Goal: Task Accomplishment & Management: Manage account settings

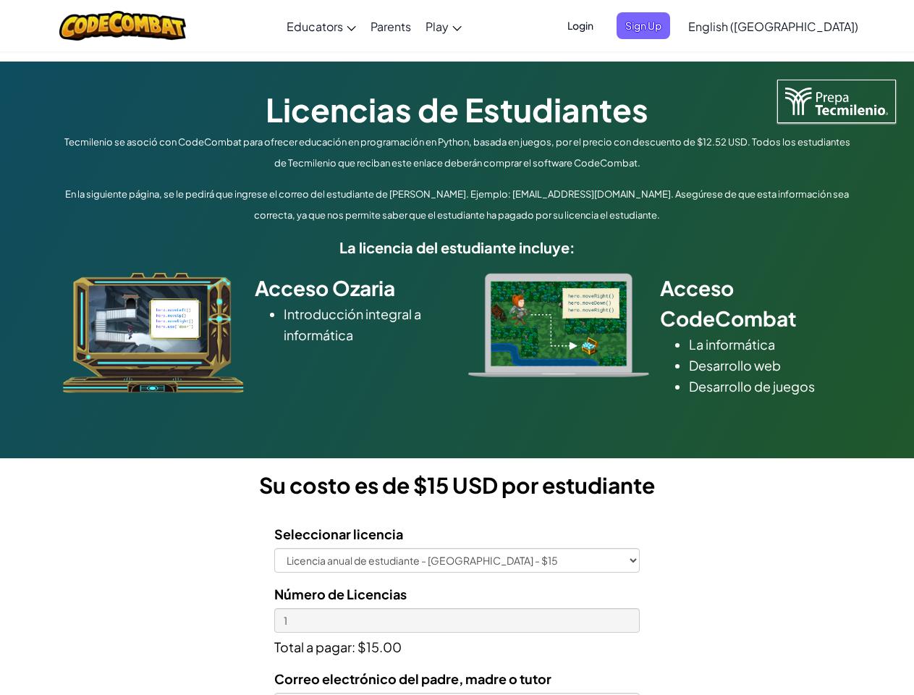
click at [457, 347] on div at bounding box center [558, 325] width 203 height 104
click at [602, 25] on span "Login" at bounding box center [580, 25] width 43 height 27
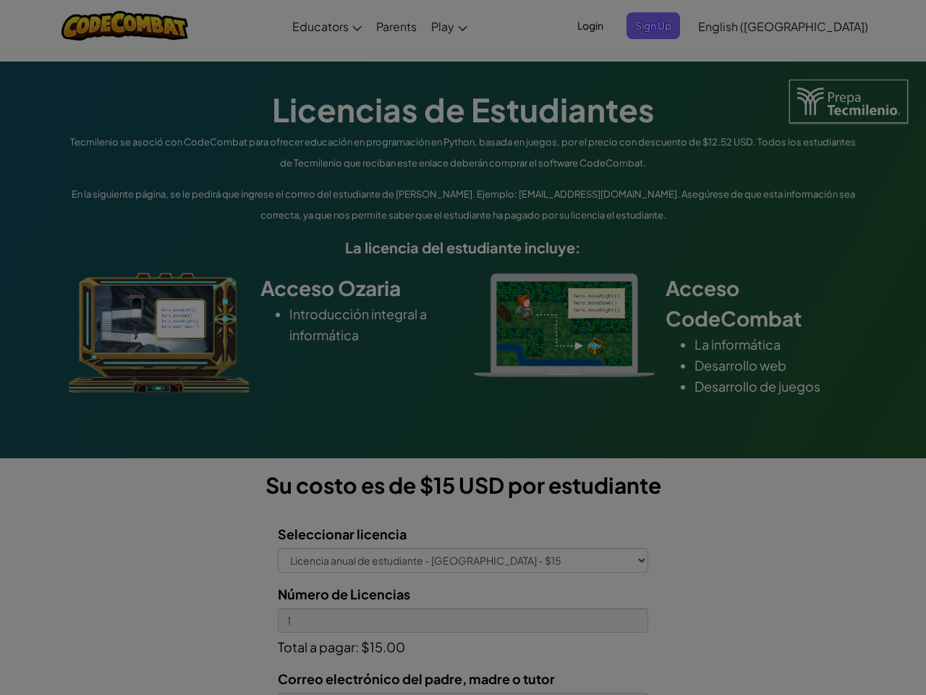
click at [0, 0] on input "Email or Username :" at bounding box center [0, 0] width 0 height 0
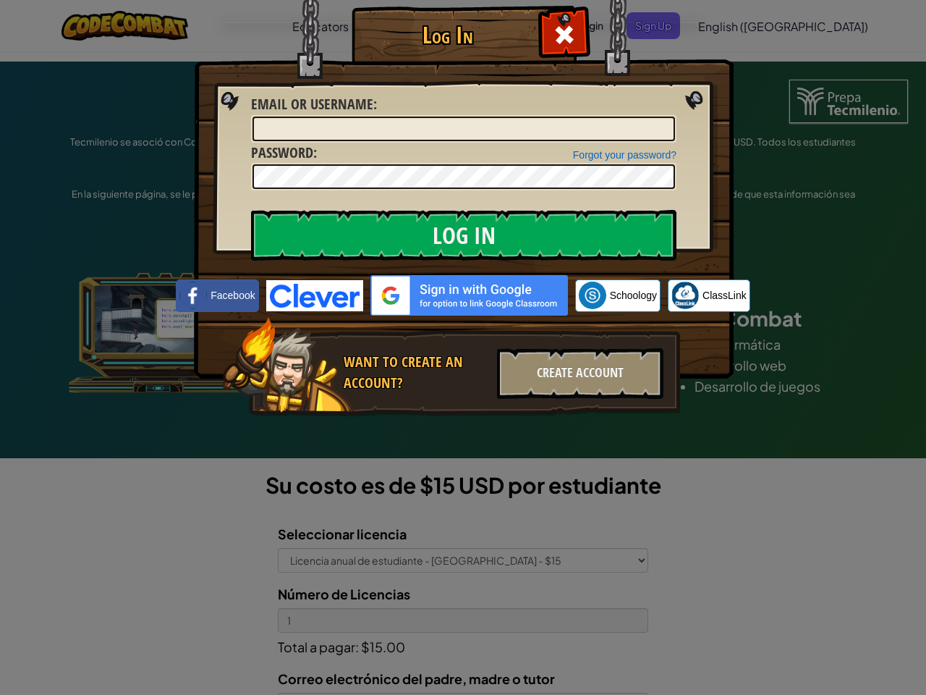
click at [732, 25] on div "Log In Unknown Error Email or Username : Forgot your password? Password : Log I…" at bounding box center [463, 347] width 926 height 695
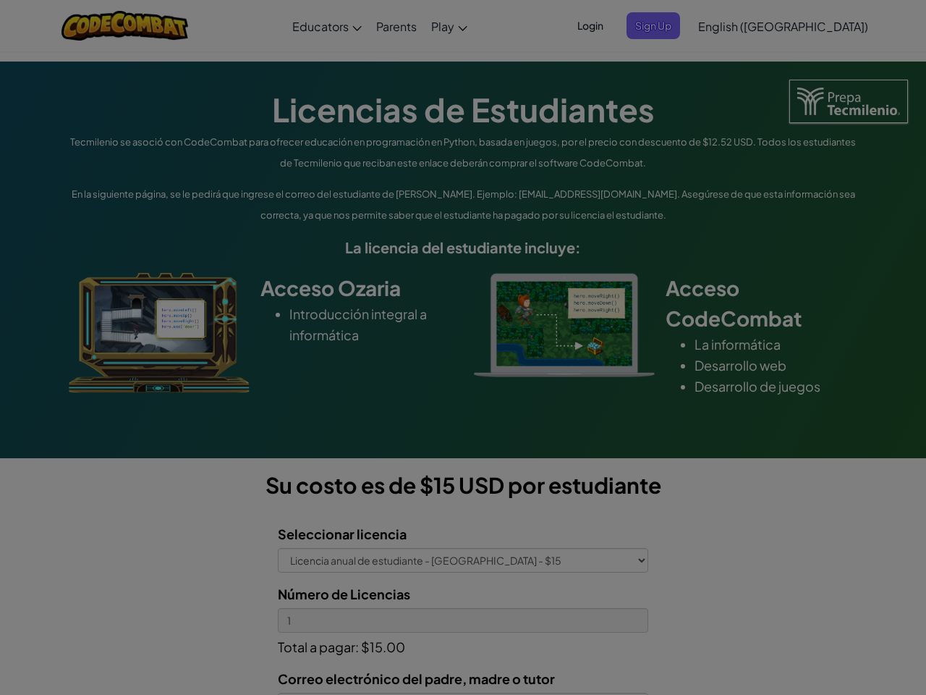
click at [732, 25] on div "Log In Unknown Error Email or Username : Forgot your password? Password : Log I…" at bounding box center [463, 347] width 926 height 695
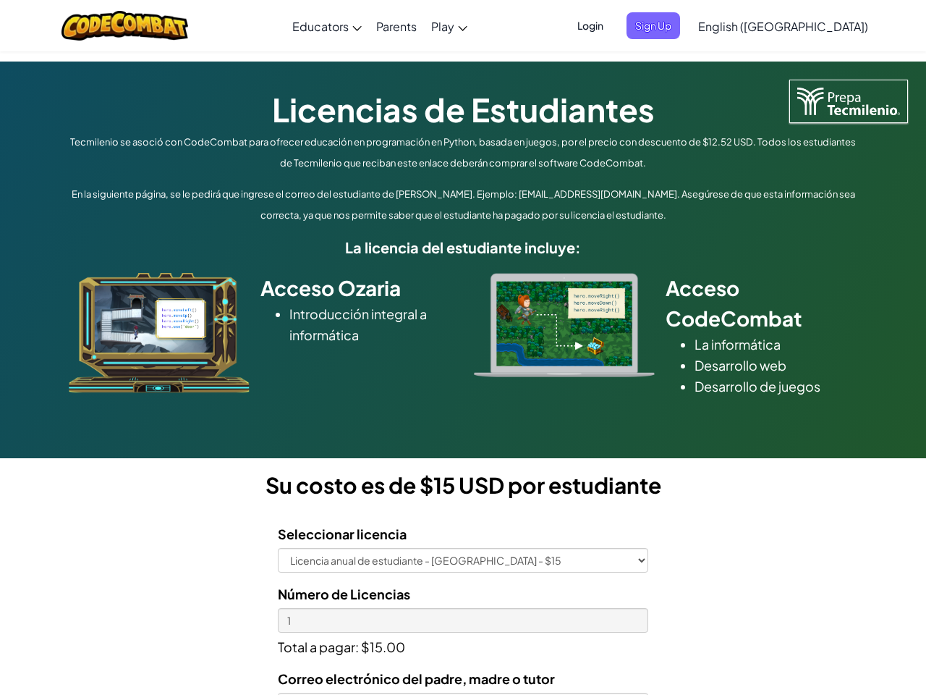
click at [809, 26] on div at bounding box center [463, 347] width 926 height 695
